Goal: Information Seeking & Learning: Learn about a topic

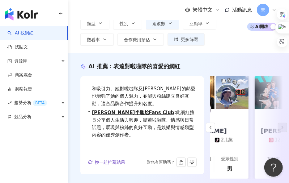
scroll to position [85, 0]
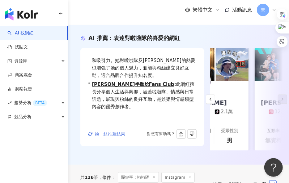
click at [113, 136] on span "換一組推薦結果" at bounding box center [110, 133] width 30 height 5
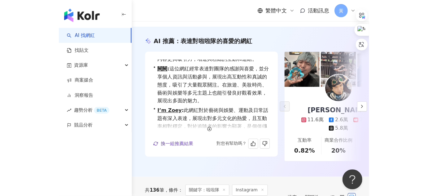
scroll to position [17, 0]
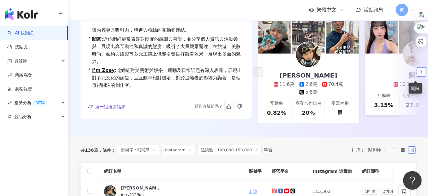
click at [289, 74] on icon "button" at bounding box center [421, 71] width 5 height 5
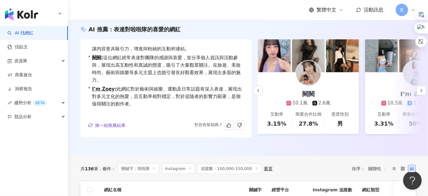
scroll to position [57, 0]
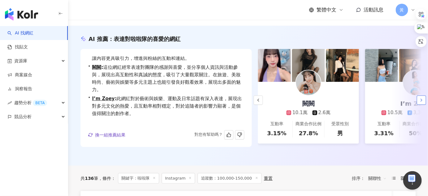
click at [289, 98] on button "button" at bounding box center [421, 99] width 9 height 9
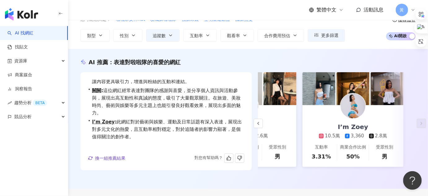
scroll to position [0, 0]
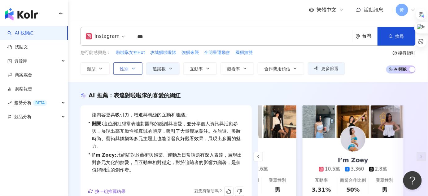
click at [125, 68] on span "性別" at bounding box center [124, 68] width 9 height 5
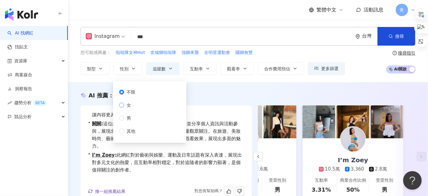
click at [132, 105] on span "女" at bounding box center [128, 105] width 9 height 7
click at [226, 88] on div "AI 推薦 ： 表達對啦啦隊的喜愛的網紅 • [PERSON_NAME]: 這位網紅積極分享日常生活及興趣，尤其是運動和寵物，吸引眾多粉絲關注。此外，參加比賽…" at bounding box center [248, 152] width 360 height 140
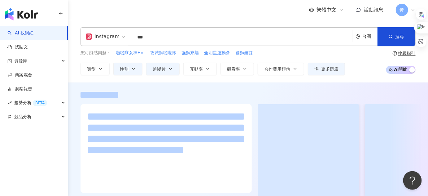
click at [171, 53] on span "攻城獅啦啦隊" at bounding box center [163, 53] width 26 height 6
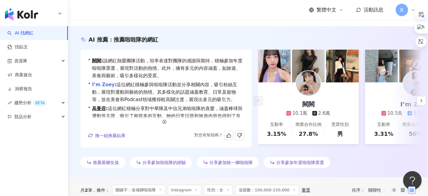
click at [111, 83] on link "I’m Zoey" at bounding box center [103, 85] width 23 height 6
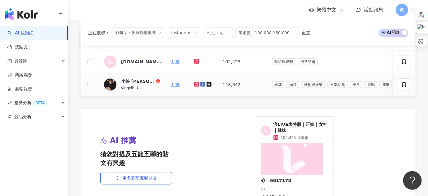
click at [199, 82] on icon at bounding box center [196, 84] width 5 height 5
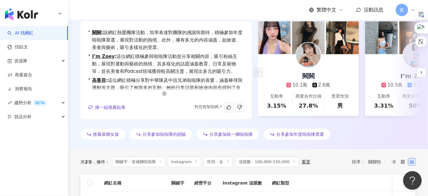
scroll to position [0, 0]
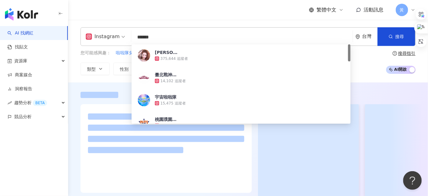
click at [154, 38] on input "******" at bounding box center [242, 37] width 216 height 12
click at [152, 37] on input "******" at bounding box center [242, 37] width 216 height 12
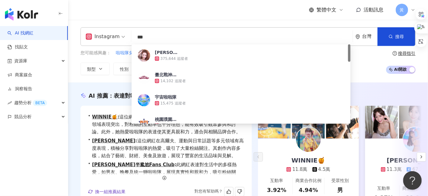
click at [151, 37] on input "***" at bounding box center [242, 37] width 216 height 12
type input "***"
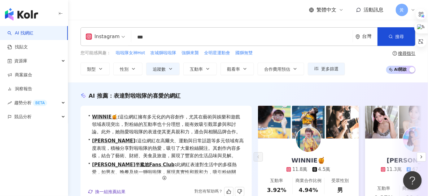
click at [152, 15] on div "繁體中文 活動訊息 黃" at bounding box center [247, 10] width 335 height 20
click at [289, 34] on span "button" at bounding box center [390, 36] width 4 height 5
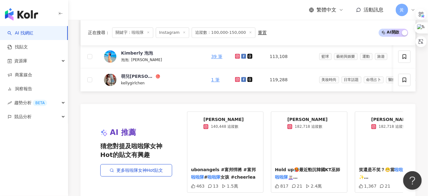
scroll to position [535, 0]
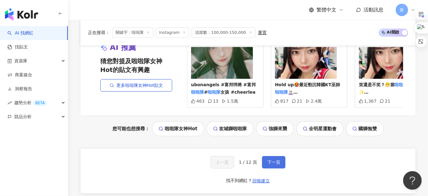
click at [278, 168] on button "下一頁" at bounding box center [274, 162] width 24 height 12
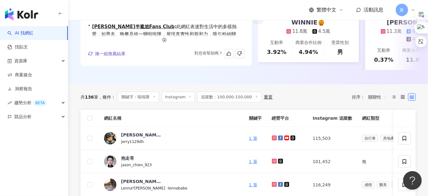
scroll to position [169, 0]
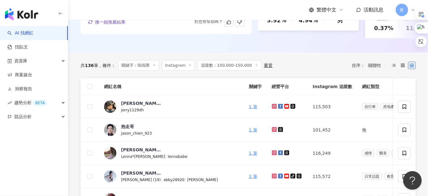
click at [289, 70] on span "關聯性" at bounding box center [377, 65] width 19 height 10
click at [289, 115] on div "互動率" at bounding box center [377, 113] width 15 height 7
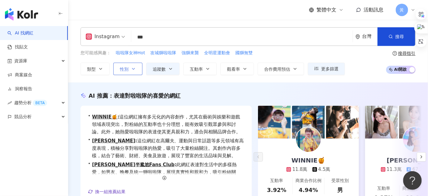
click at [119, 72] on button "性別" at bounding box center [127, 69] width 29 height 12
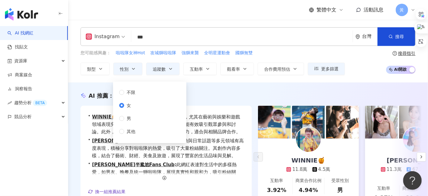
click at [207, 94] on div "AI 推薦 ： 表達對啦啦隊的喜愛的網紅" at bounding box center [247, 96] width 335 height 8
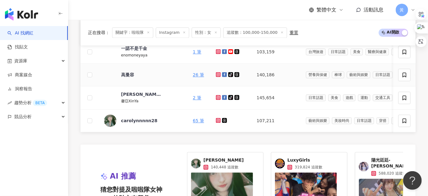
scroll to position [422, 0]
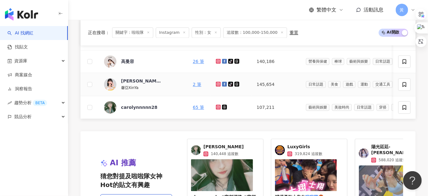
click at [216, 85] on icon at bounding box center [218, 84] width 4 height 4
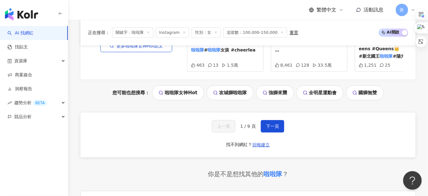
scroll to position [619, 0]
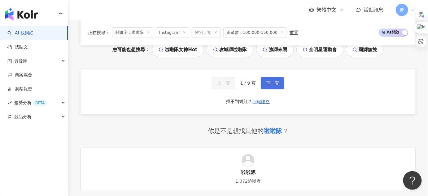
click at [278, 89] on button "下一頁" at bounding box center [273, 83] width 24 height 12
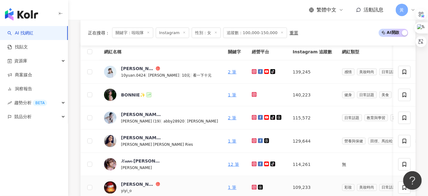
scroll to position [197, 0]
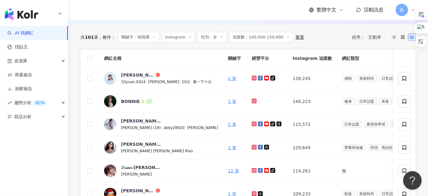
click at [164, 61] on th "網紅名稱" at bounding box center [161, 58] width 124 height 17
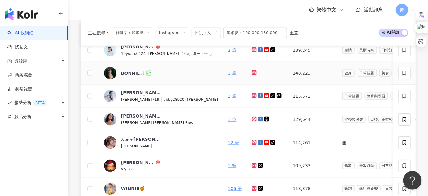
scroll to position [254, 0]
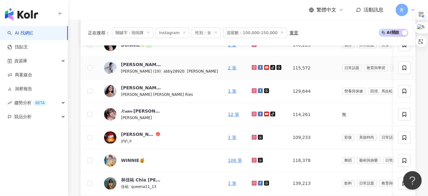
click at [253, 68] on icon at bounding box center [254, 67] width 2 height 2
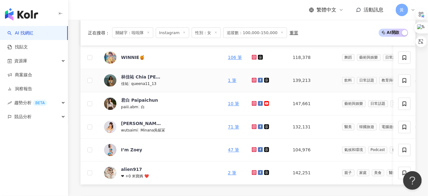
scroll to position [366, 0]
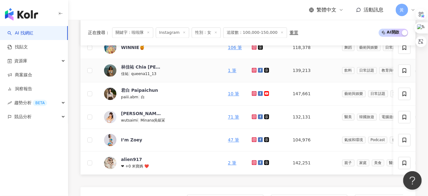
click at [253, 71] on icon at bounding box center [254, 70] width 2 height 2
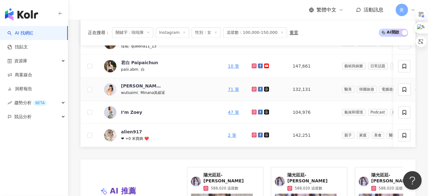
click at [253, 90] on icon at bounding box center [254, 88] width 2 height 2
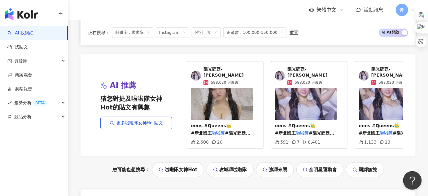
scroll to position [592, 0]
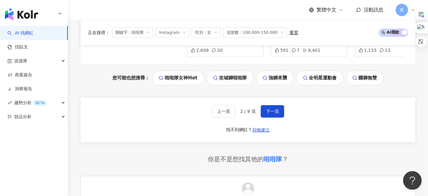
click at [289, 112] on div "上一頁 2 / 9 頁 下一頁 找不到網紅？ 回報建立" at bounding box center [247, 120] width 335 height 45
click at [274, 113] on span "下一頁" at bounding box center [272, 111] width 13 height 5
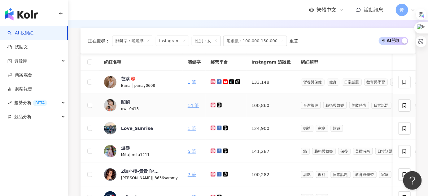
scroll to position [226, 0]
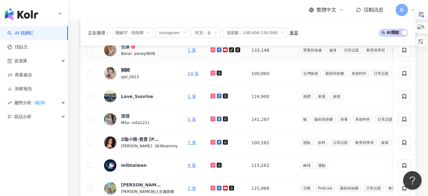
click at [212, 51] on icon at bounding box center [213, 49] width 2 height 2
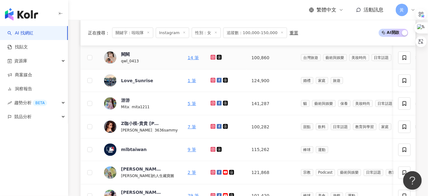
scroll to position [254, 0]
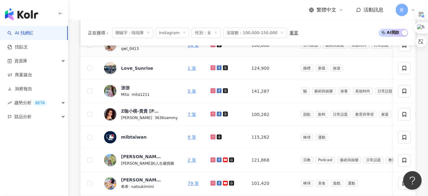
click at [212, 46] on icon at bounding box center [213, 44] width 2 height 2
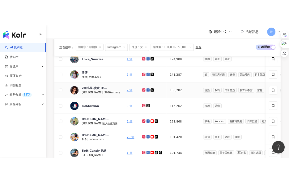
scroll to position [282, 0]
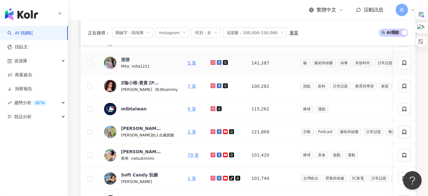
click at [210, 65] on icon at bounding box center [212, 62] width 5 height 5
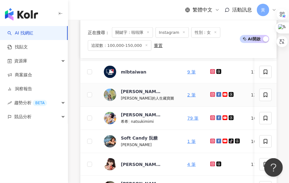
scroll to position [394, 0]
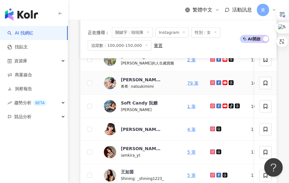
click at [212, 84] on icon at bounding box center [213, 82] width 2 height 2
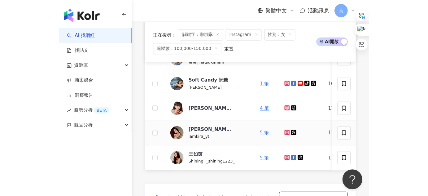
scroll to position [423, 0]
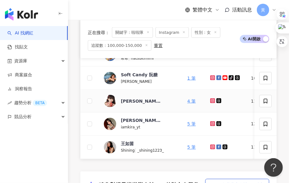
click at [210, 103] on icon at bounding box center [212, 100] width 5 height 5
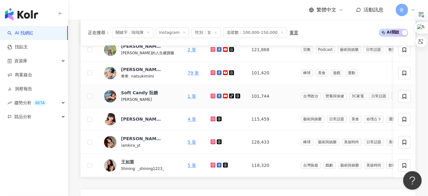
scroll to position [366, 0]
